Goal: Task Accomplishment & Management: Use online tool/utility

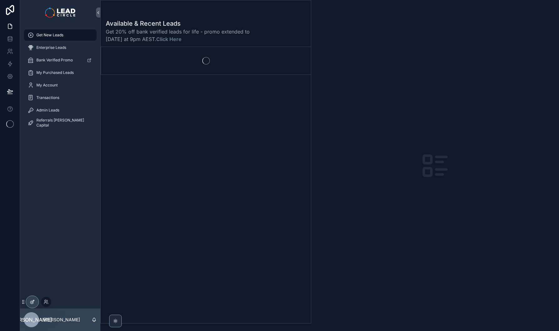
click at [34, 299] on div at bounding box center [32, 302] width 13 height 12
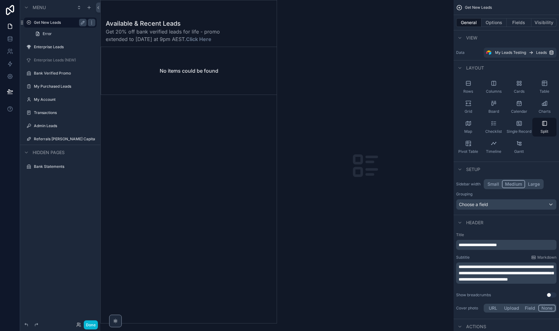
click at [62, 24] on label "Get New Leads" at bounding box center [59, 22] width 50 height 5
click at [494, 270] on span "**********" at bounding box center [505, 273] width 95 height 17
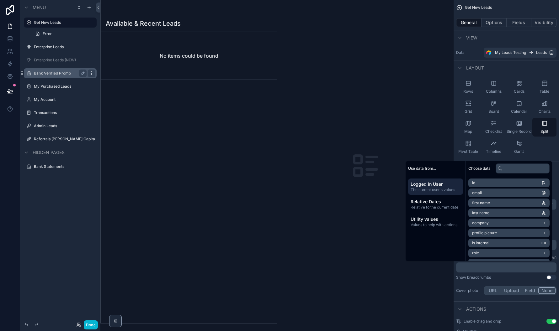
click at [90, 75] on icon "scrollable content" at bounding box center [91, 73] width 5 height 5
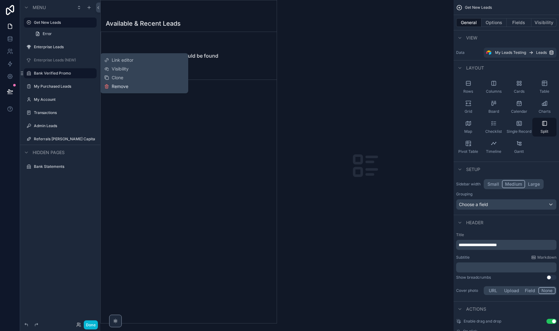
click at [120, 85] on span "Remove" at bounding box center [120, 86] width 17 height 6
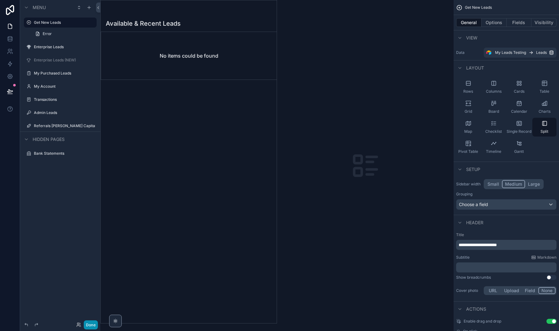
click at [91, 327] on button "Done" at bounding box center [91, 325] width 14 height 9
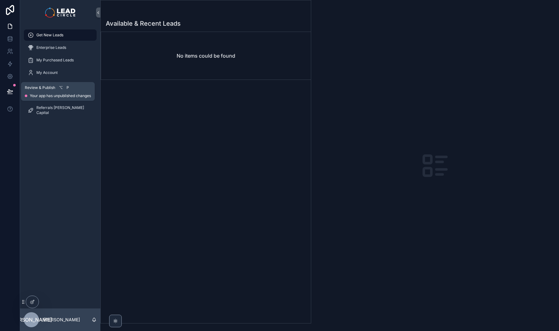
click at [9, 91] on icon at bounding box center [9, 91] width 5 height 3
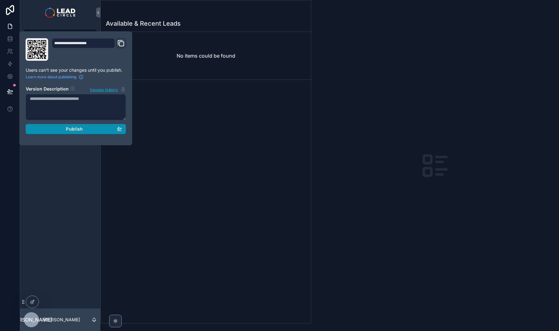
click at [74, 134] on button "Publish" at bounding box center [76, 129] width 100 height 10
